Goal: Find specific page/section: Find specific page/section

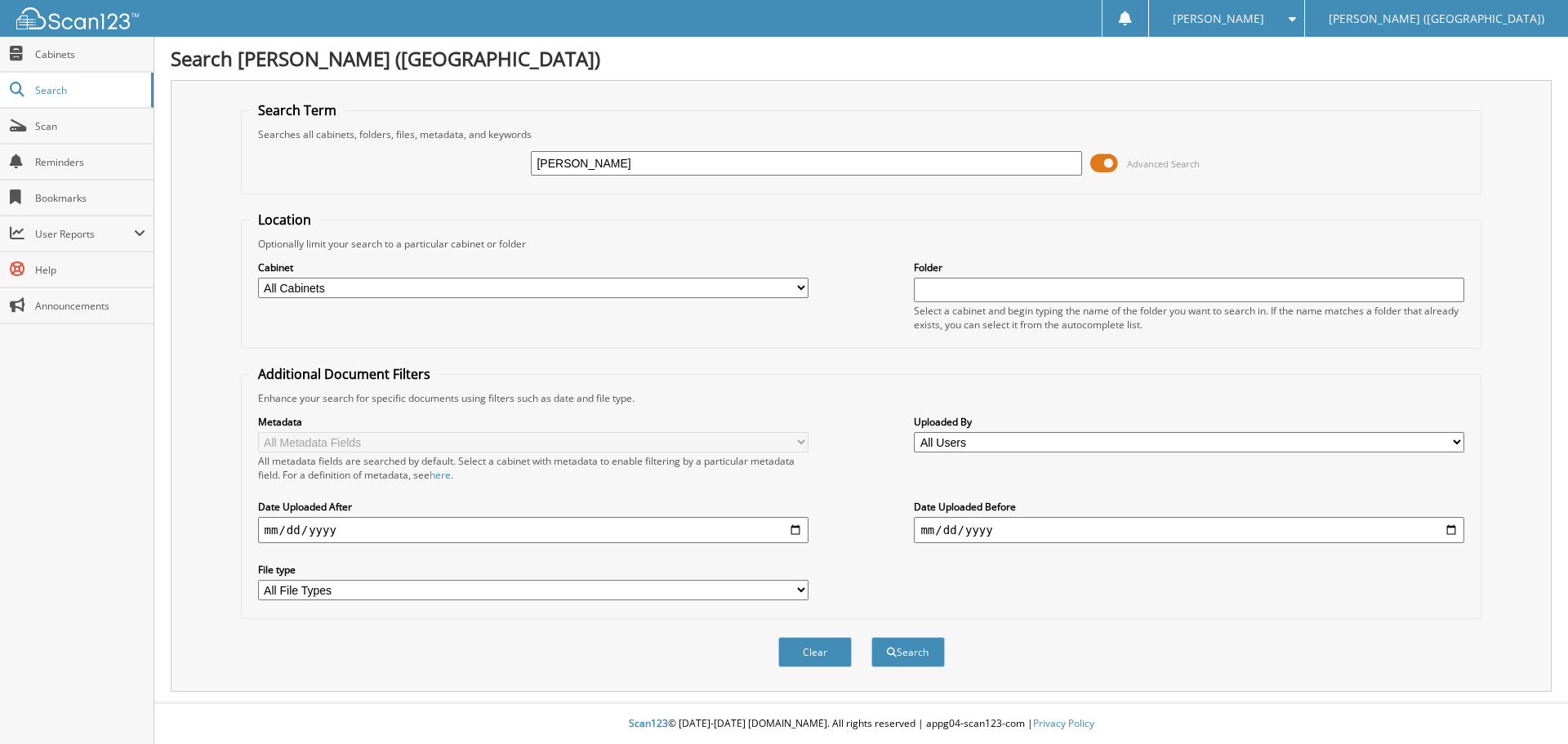
type input "[PERSON_NAME]"
click at [872, 637] on button "Search" at bounding box center [908, 652] width 74 height 30
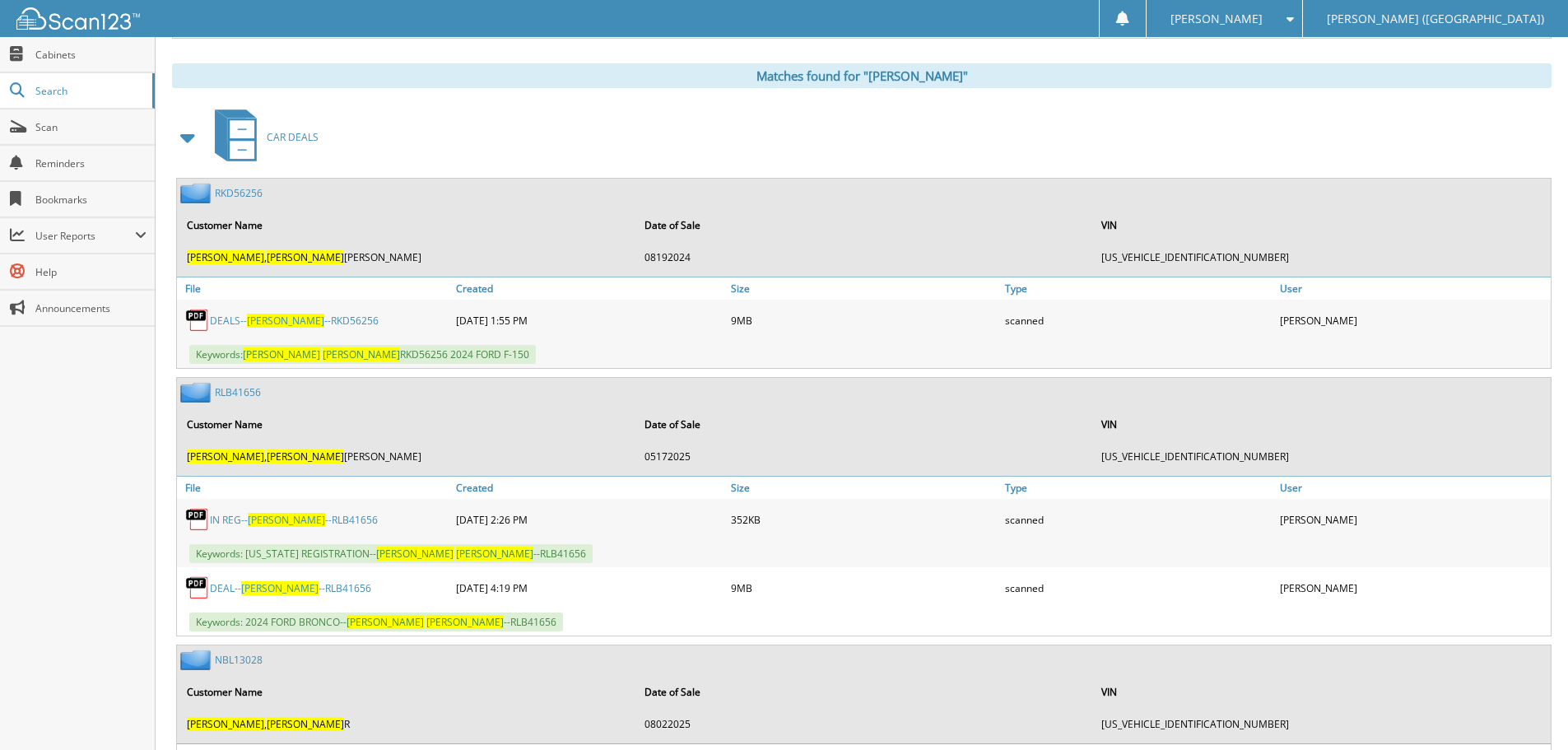
scroll to position [823, 0]
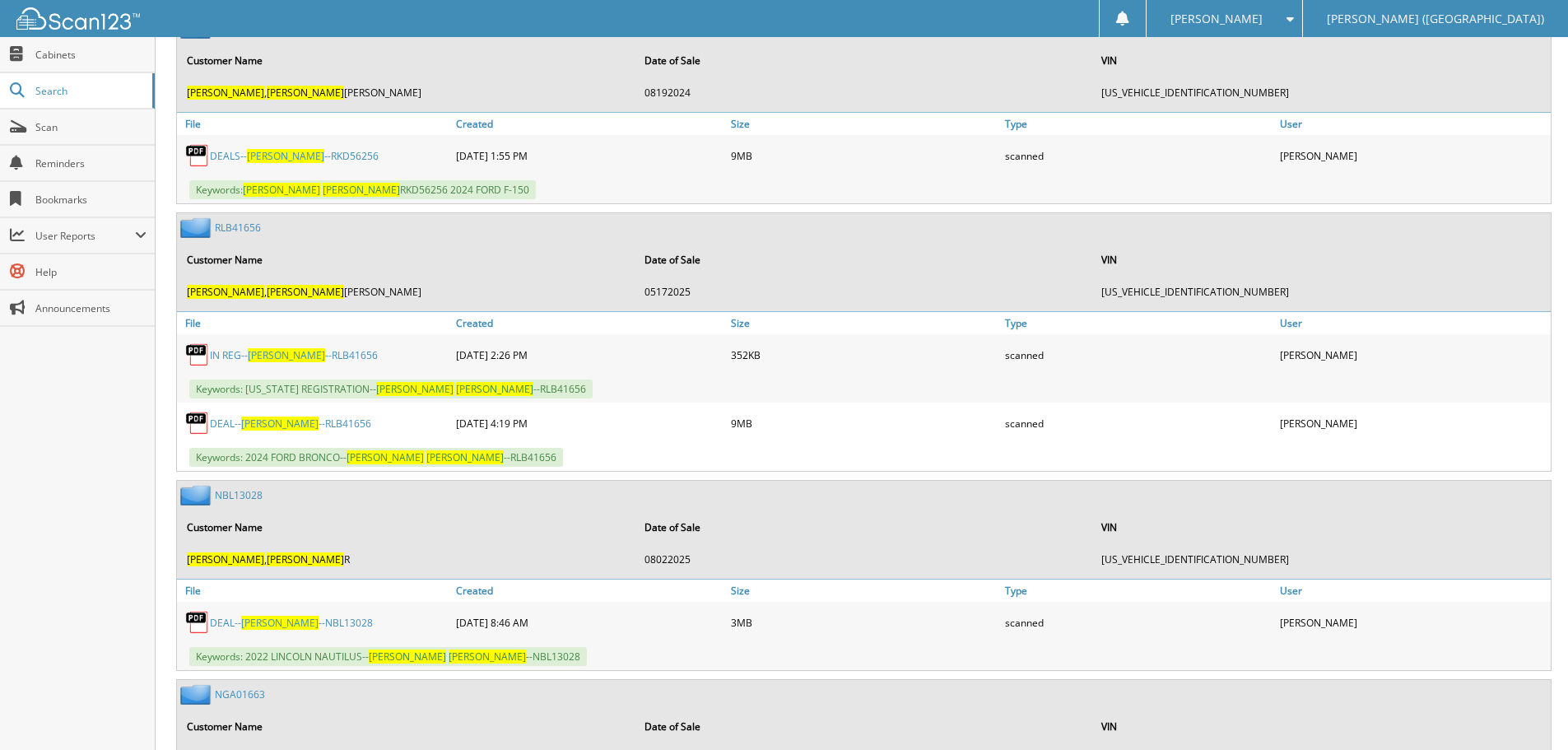
click at [270, 623] on span "[PERSON_NAME]" at bounding box center [280, 623] width 77 height 14
click at [40, 123] on span "Scan" at bounding box center [91, 127] width 111 height 14
